Goal: Ask a question

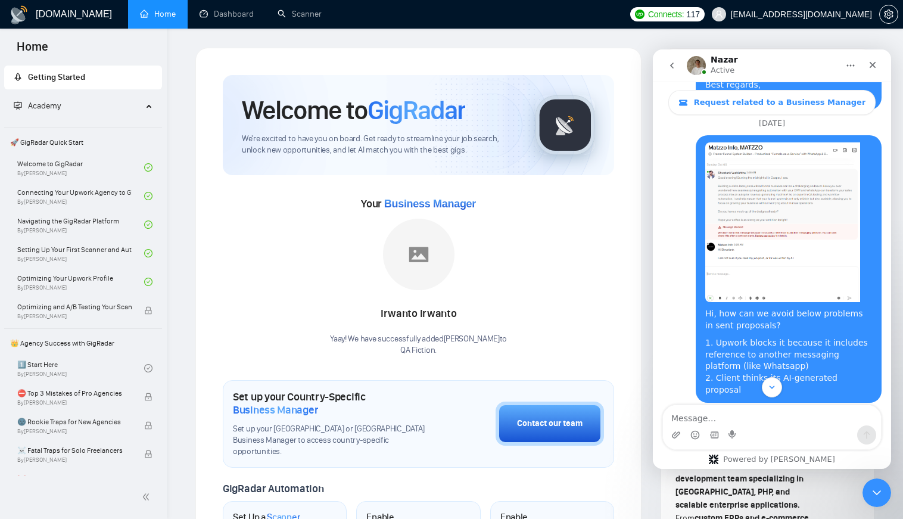
scroll to position [1808, 0]
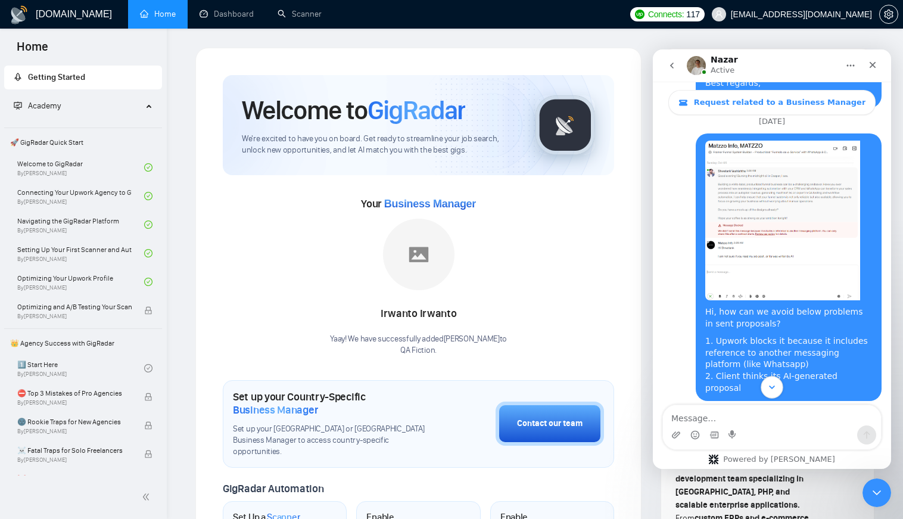
click at [774, 387] on icon "Scroll to bottom" at bounding box center [772, 387] width 6 height 4
drag, startPoint x: 706, startPoint y: 195, endPoint x: 784, endPoint y: 195, distance: 78.0
click at [784, 434] on div "Regarding your first question - yes, you can safely remove [PERSON_NAME] from t…" at bounding box center [755, 481] width 167 height 94
drag, startPoint x: 679, startPoint y: 207, endPoint x: 817, endPoint y: 204, distance: 138.2
click at [817, 434] on div "Regarding your first question - yes, you can safely remove [PERSON_NAME] from t…" at bounding box center [755, 481] width 167 height 94
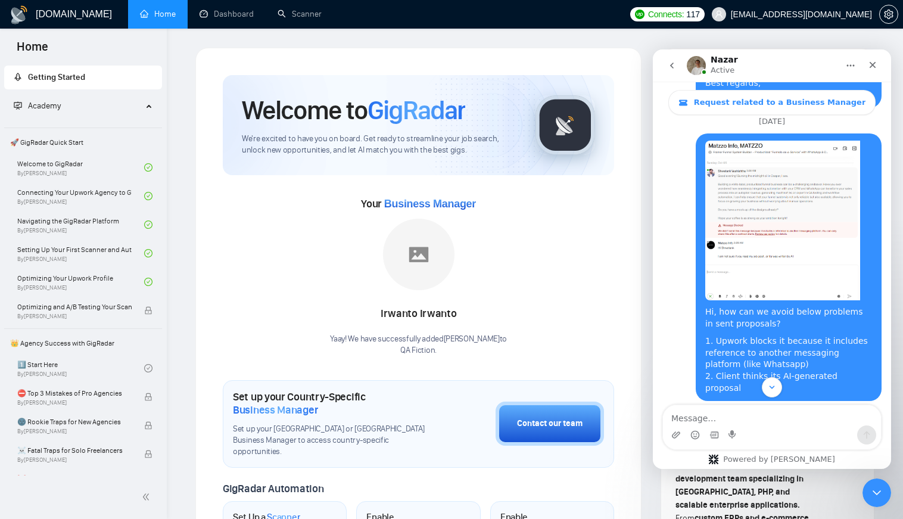
drag, startPoint x: 686, startPoint y: 220, endPoint x: 703, endPoint y: 218, distance: 17.4
click at [703, 434] on div "Regarding your first question - yes, you can safely remove [PERSON_NAME] from t…" at bounding box center [755, 481] width 167 height 94
drag, startPoint x: 705, startPoint y: 242, endPoint x: 725, endPoint y: 241, distance: 20.3
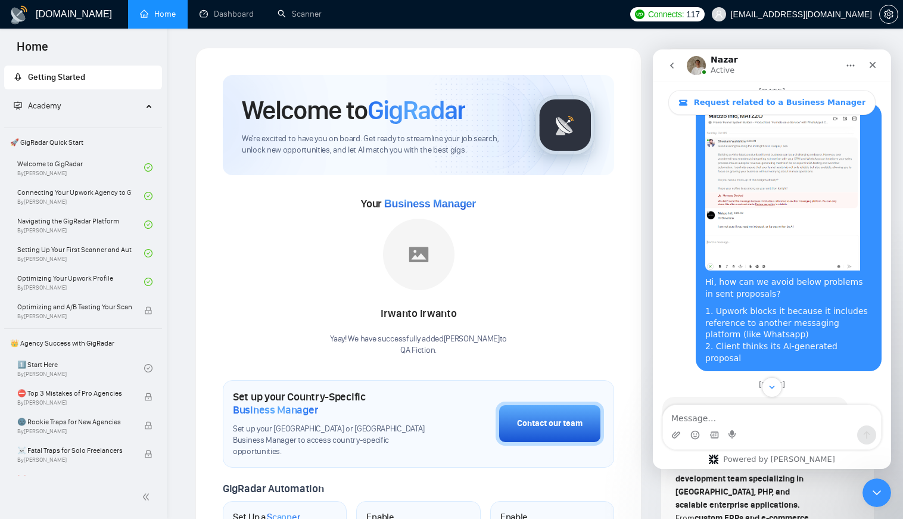
scroll to position [1867, 0]
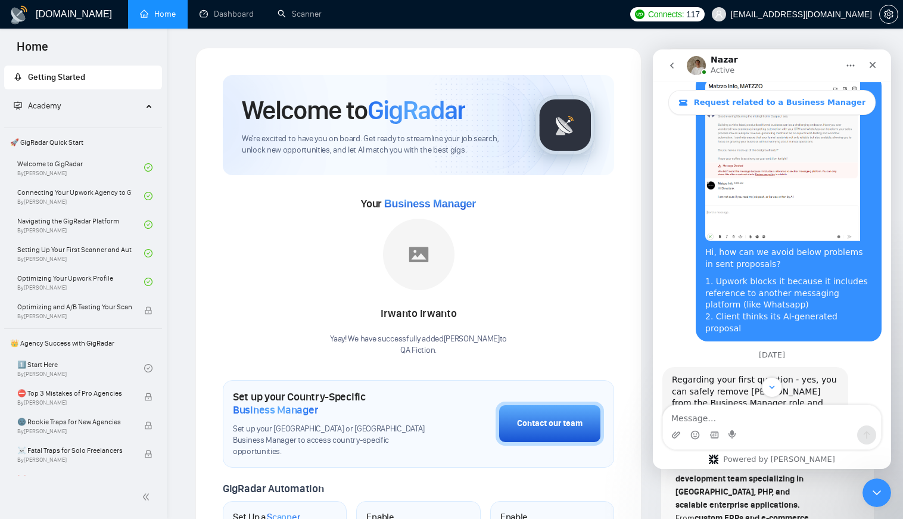
drag, startPoint x: 688, startPoint y: 207, endPoint x: 757, endPoint y: 207, distance: 69.1
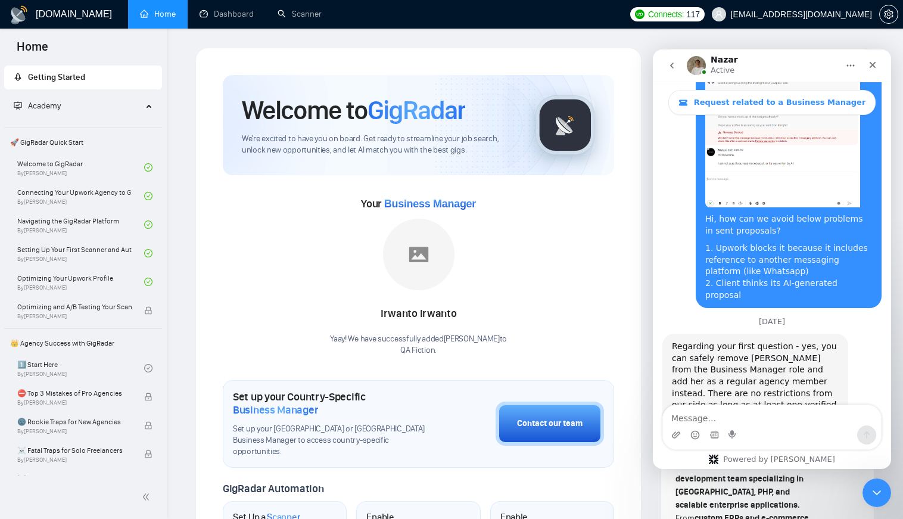
scroll to position [1927, 0]
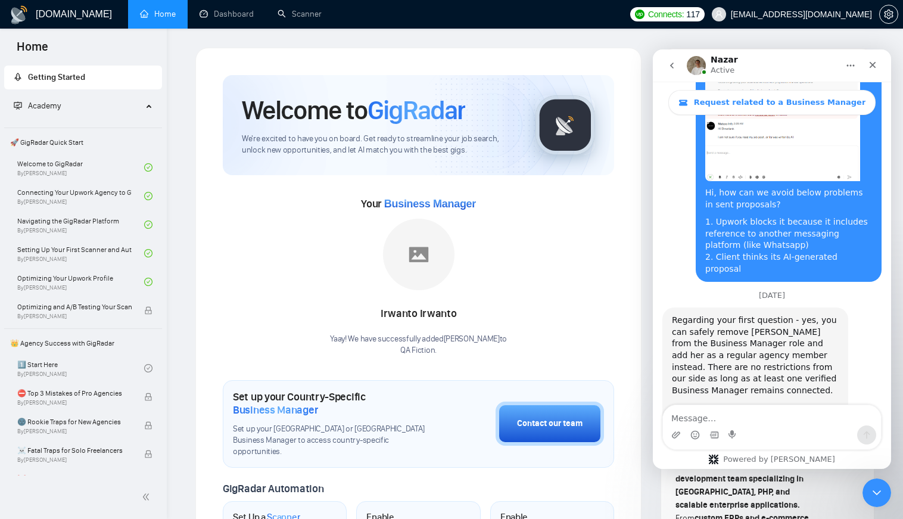
click at [694, 417] on textarea "Message…" at bounding box center [772, 415] width 218 height 20
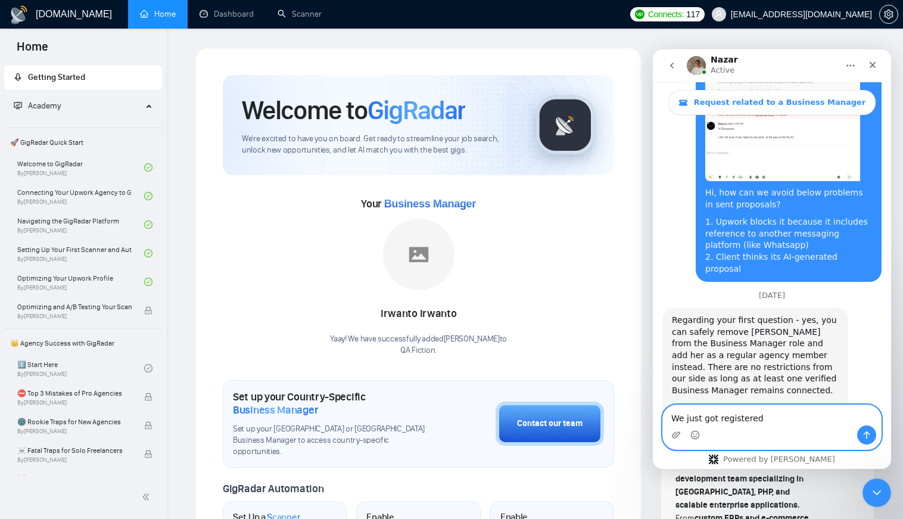
type textarea "We just got registered"
type textarea "A"
paste textarea "[PERSON_NAME]"
paste textarea "[GEOGRAPHIC_DATA], [GEOGRAPHIC_DATA], [GEOGRAPHIC_DATA]"
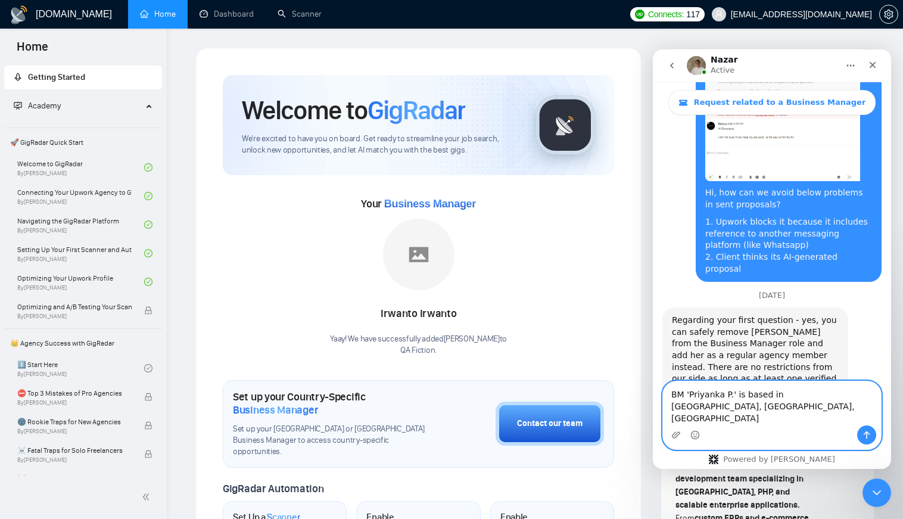
click at [728, 418] on textarea "BM 'Priyanka P.' is based in [GEOGRAPHIC_DATA], [GEOGRAPHIC_DATA], [GEOGRAPHIC_…" at bounding box center [772, 403] width 218 height 44
click at [672, 419] on textarea "BM 'Priyanka Pawar' is based in [GEOGRAPHIC_DATA], [GEOGRAPHIC_DATA], [GEOGRAPH…" at bounding box center [772, 403] width 218 height 44
click at [860, 419] on textarea "BM 'Priyanka Pawar' is based in [GEOGRAPHIC_DATA], [GEOGRAPHIC_DATA], [GEOGRAPH…" at bounding box center [772, 403] width 218 height 44
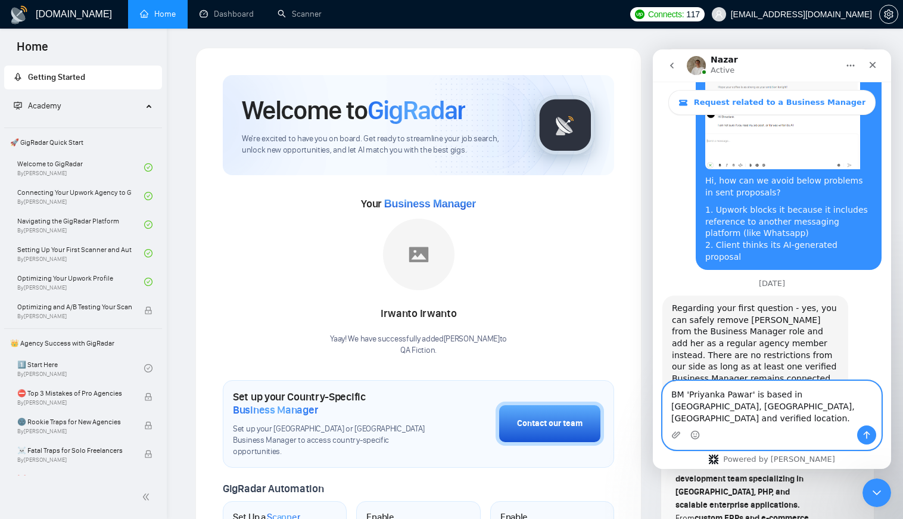
click at [865, 407] on textarea "BM 'Priyanka Pawar' is based in [GEOGRAPHIC_DATA], [GEOGRAPHIC_DATA], [GEOGRAPH…" at bounding box center [772, 403] width 218 height 44
click at [747, 418] on textarea "BM 'Priyanka Pawar' is based in [GEOGRAPHIC_DATA], [GEOGRAPHIC_DATA], [GEOGRAPH…" at bounding box center [772, 403] width 218 height 44
type textarea "BM 'Priyanka Pawar' is based in [GEOGRAPHIC_DATA], [GEOGRAPHIC_DATA], [GEOGRAPH…"
click at [868, 435] on icon "Send a message…" at bounding box center [867, 435] width 10 height 10
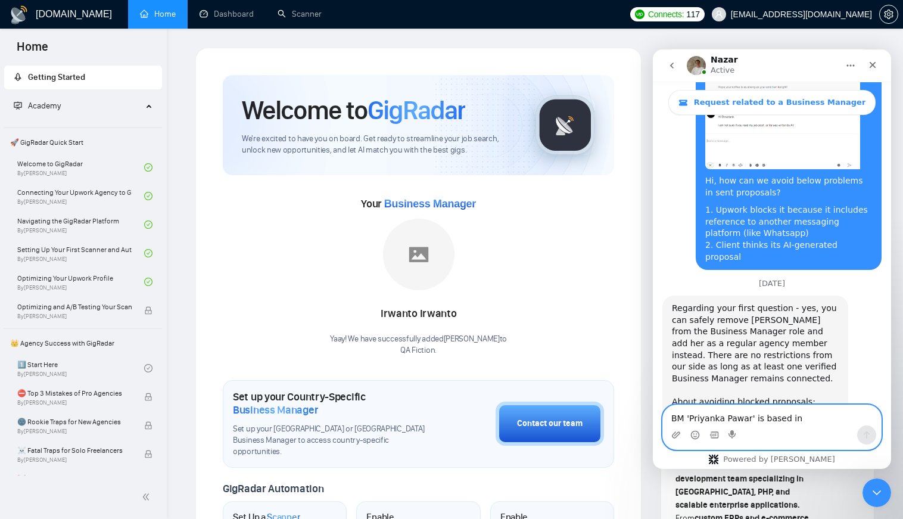
scroll to position [1974, 0]
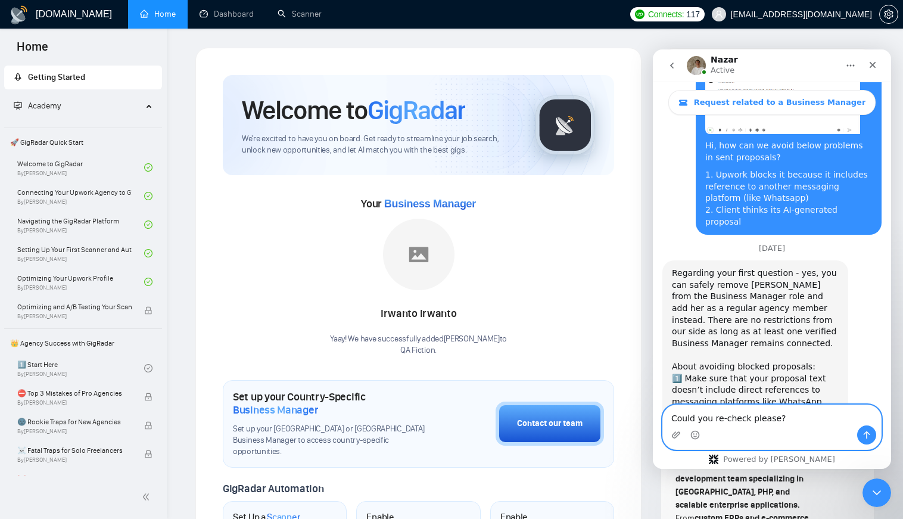
type textarea "Could you re-check please?"
click at [867, 431] on icon "Send a message…" at bounding box center [867, 435] width 10 height 10
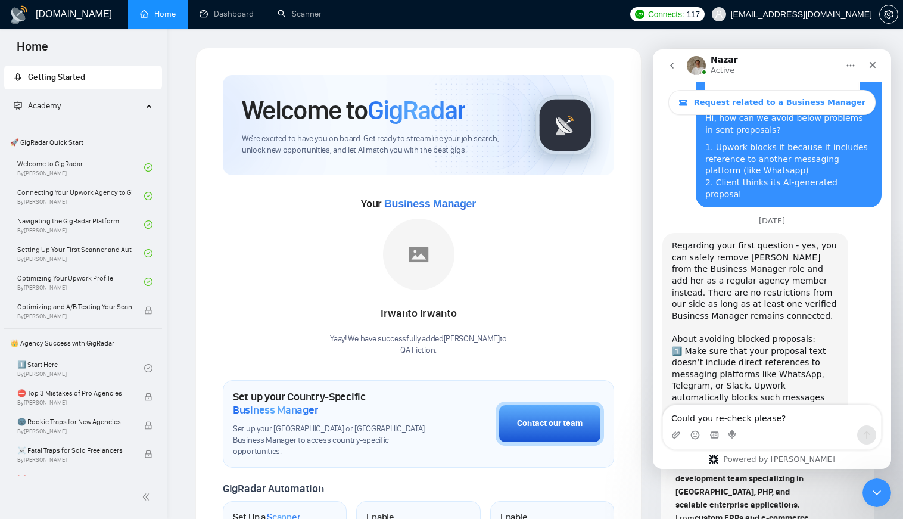
drag, startPoint x: 776, startPoint y: 380, endPoint x: 815, endPoint y: 380, distance: 39.9
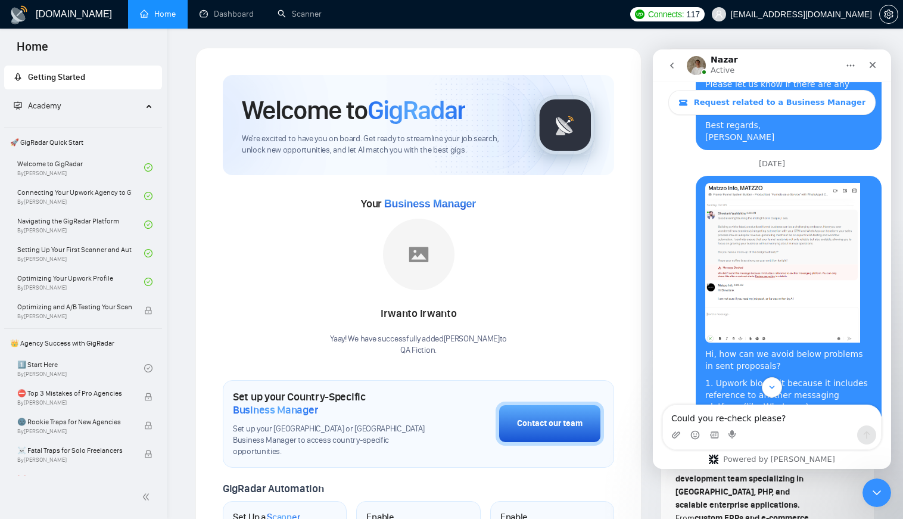
scroll to position [1763, 0]
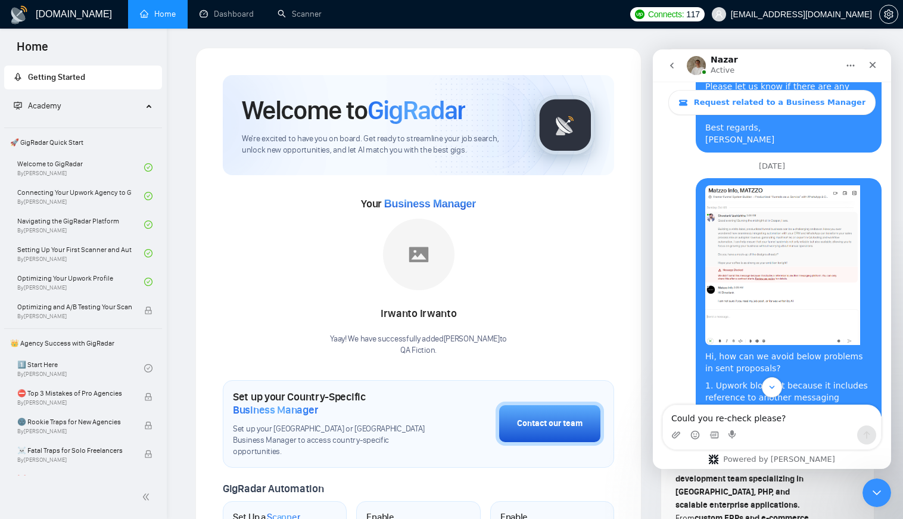
drag, startPoint x: 673, startPoint y: 285, endPoint x: 799, endPoint y: 288, distance: 125.7
copy div "About avoiding blocked proposals"
click at [727, 419] on textarea "Could you re-check please?" at bounding box center [772, 415] width 218 height 20
paste textarea "About avoiding blocked proposals"
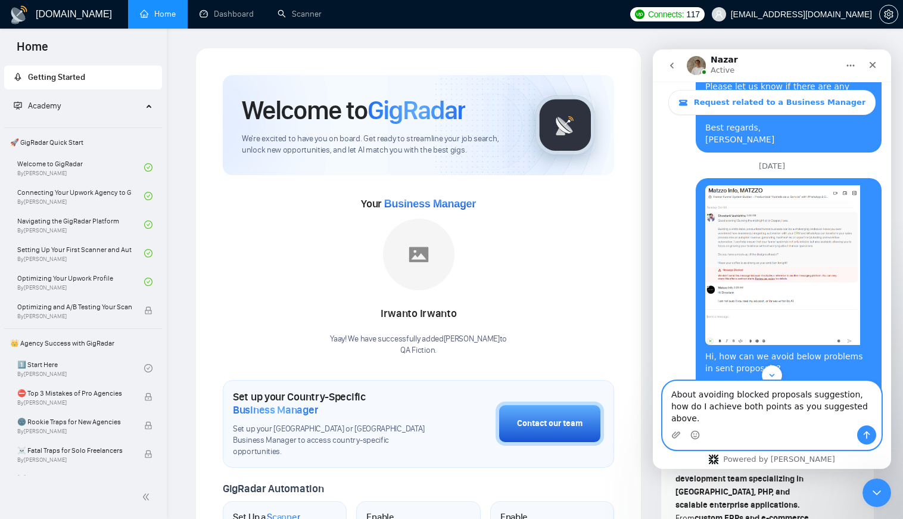
click at [707, 410] on textarea "About avoiding blocked proposals suggestion, how do I achieve both points as yo…" at bounding box center [772, 403] width 218 height 44
click at [764, 405] on textarea "About avoiding blocked proposals suggestion, how do I achieve both points as yo…" at bounding box center [772, 403] width 218 height 44
click at [812, 404] on textarea "About avoiding blocked proposals suggestion, how do I achieve both points as yo…" at bounding box center [772, 403] width 218 height 44
click at [833, 404] on textarea "About avoiding blocked proposals suggestion, how do I achieve both points as yo…" at bounding box center [772, 403] width 218 height 44
click at [838, 404] on textarea "About avoiding blocked proposals suggestion, how do I achieve both points as yo…" at bounding box center [772, 403] width 218 height 44
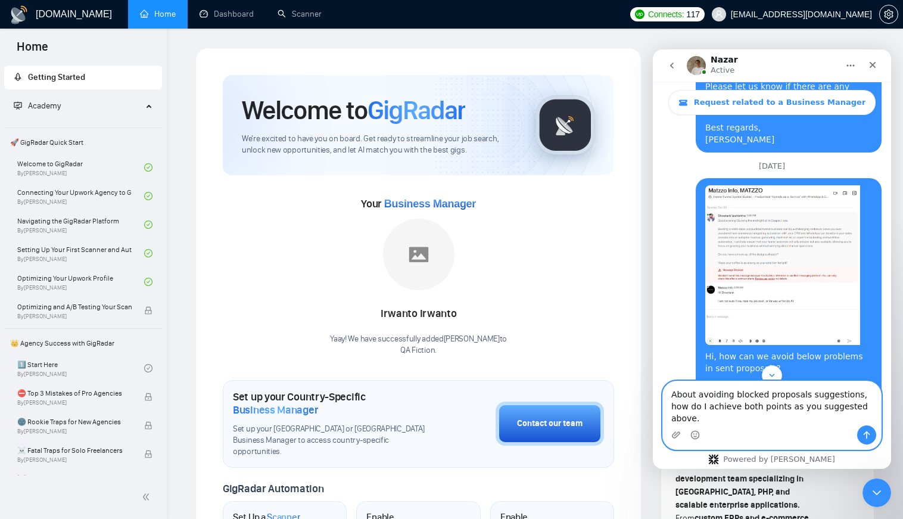
drag, startPoint x: 725, startPoint y: 421, endPoint x: 850, endPoint y: 416, distance: 124.6
click at [850, 416] on textarea "About avoiding blocked proposals suggestions, how do I achieve both points as y…" at bounding box center [772, 403] width 218 height 44
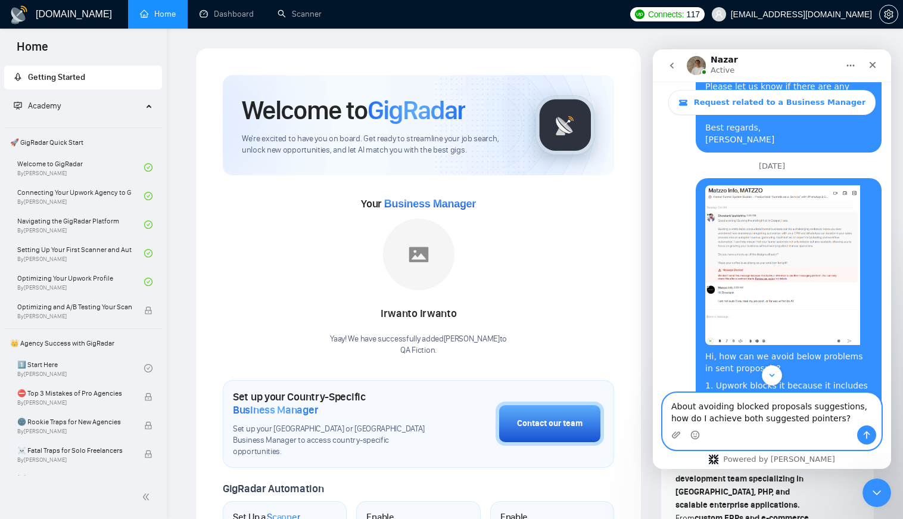
type textarea "About avoiding blocked proposals suggestions, how do I achieve both suggested p…"
click at [865, 431] on icon "Send a message…" at bounding box center [867, 435] width 10 height 10
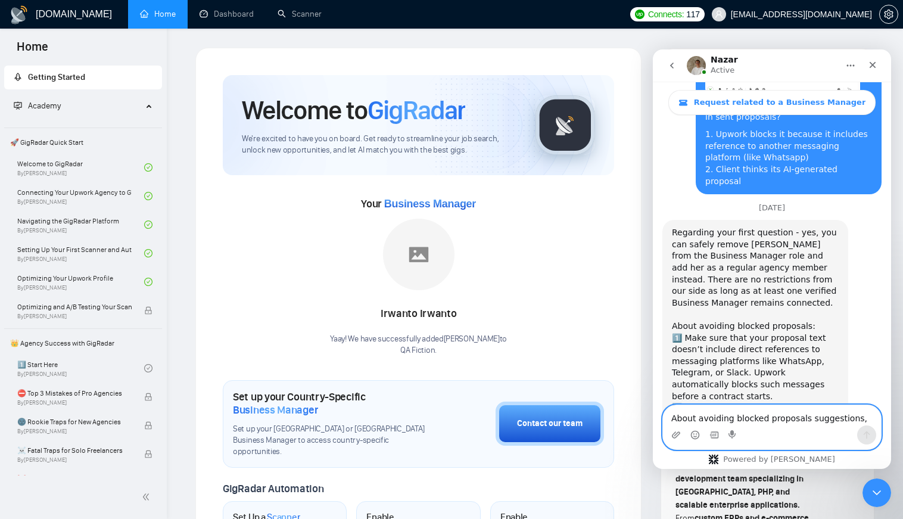
scroll to position [2052, 0]
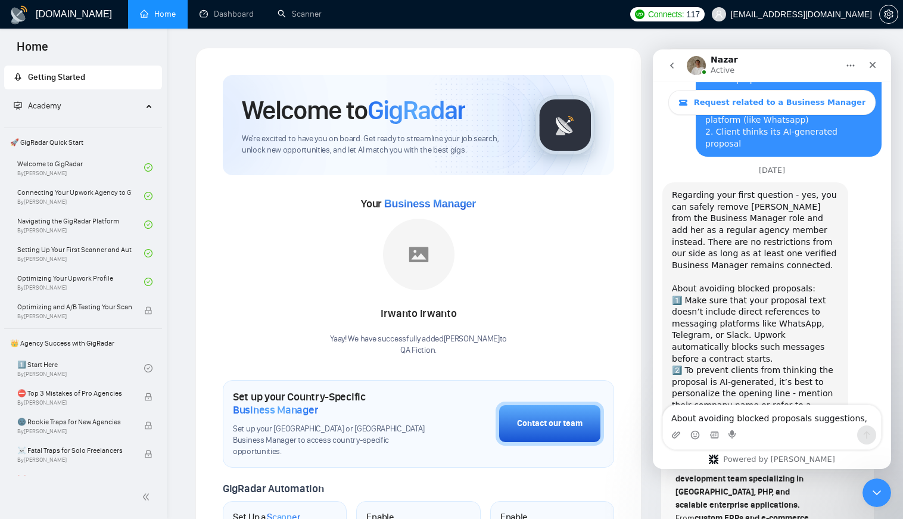
drag, startPoint x: 721, startPoint y: 372, endPoint x: 769, endPoint y: 371, distance: 48.3
drag, startPoint x: 717, startPoint y: 380, endPoint x: 752, endPoint y: 380, distance: 34.5
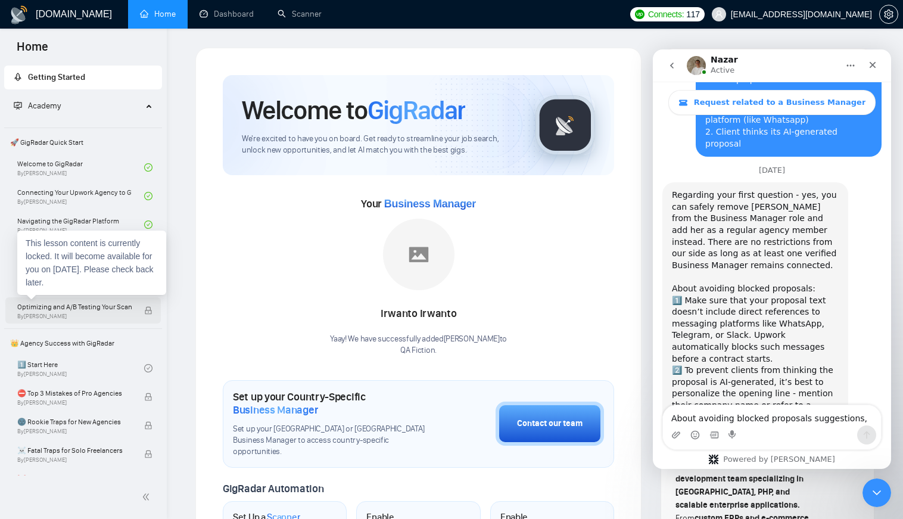
click at [86, 311] on span "Optimizing and A/B Testing Your Scanner for Better Results" at bounding box center [74, 307] width 114 height 12
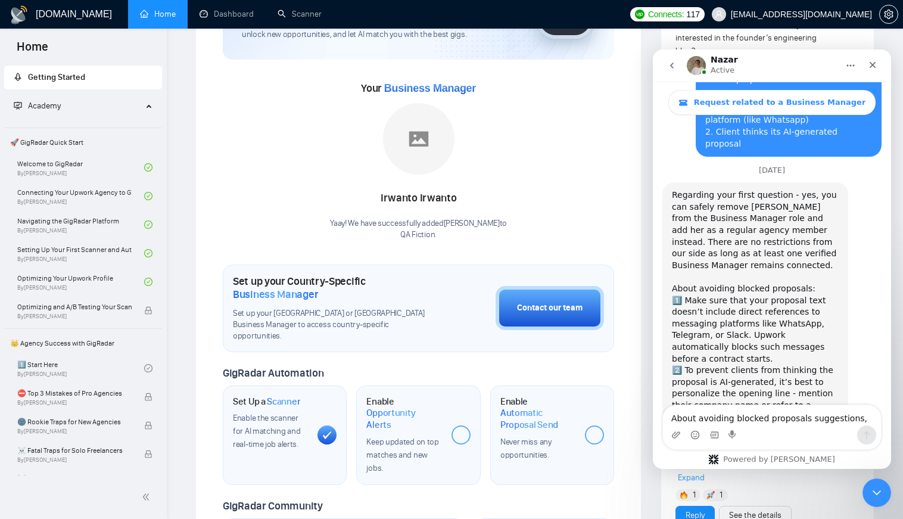
scroll to position [0, 0]
